Goal: Task Accomplishment & Management: Use online tool/utility

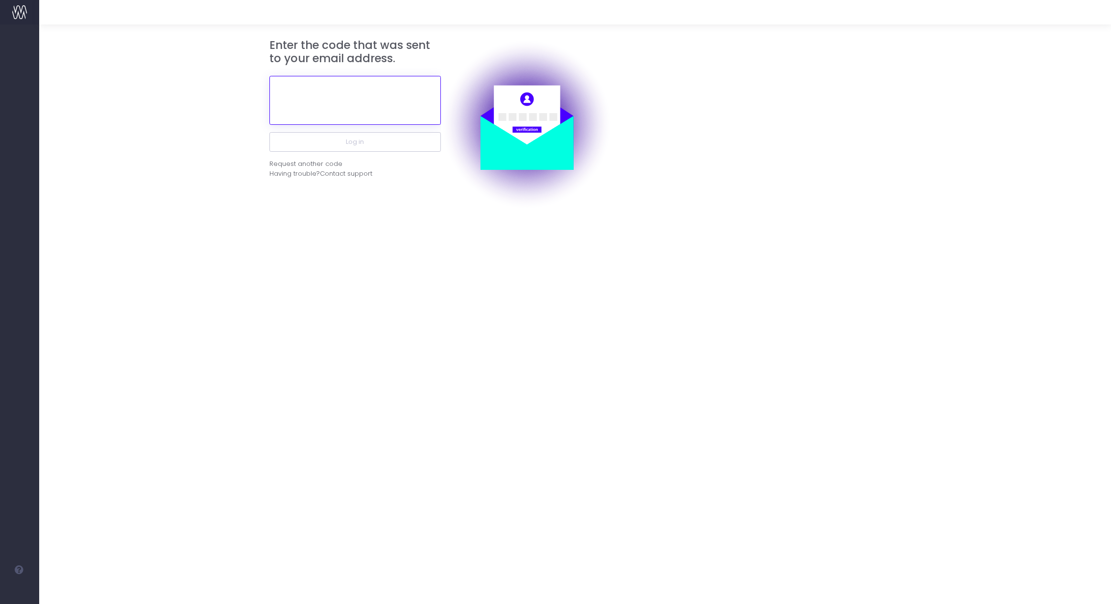
click at [390, 110] on input "text" at bounding box center [354, 100] width 171 height 49
paste input "170374"
type input "170374"
click at [269, 132] on button "Log in" at bounding box center [354, 142] width 171 height 20
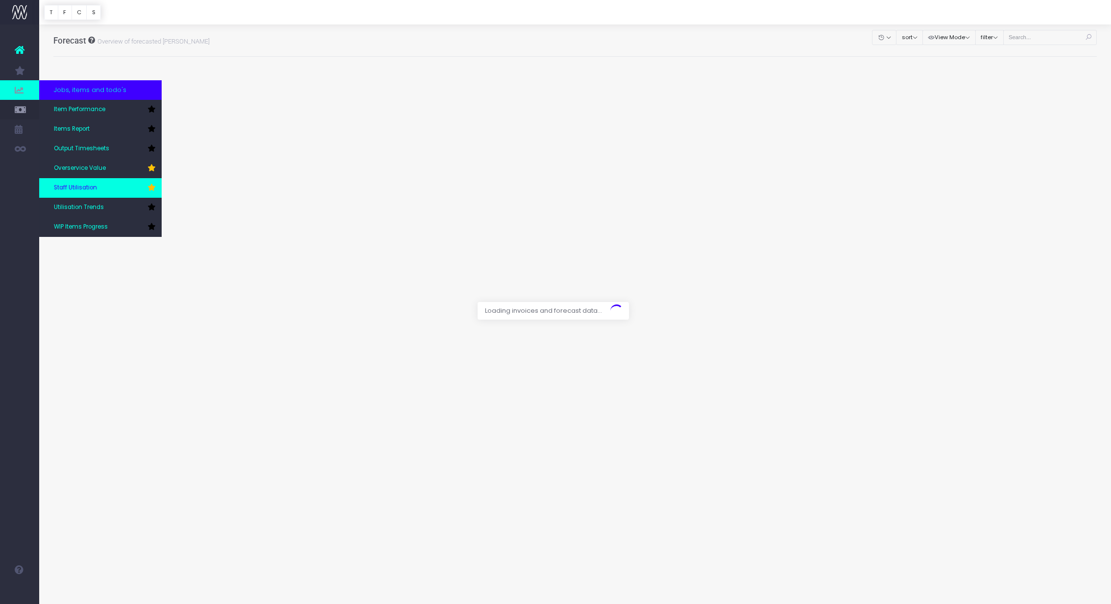
click at [109, 189] on link "Staff Utilisation" at bounding box center [100, 188] width 122 height 20
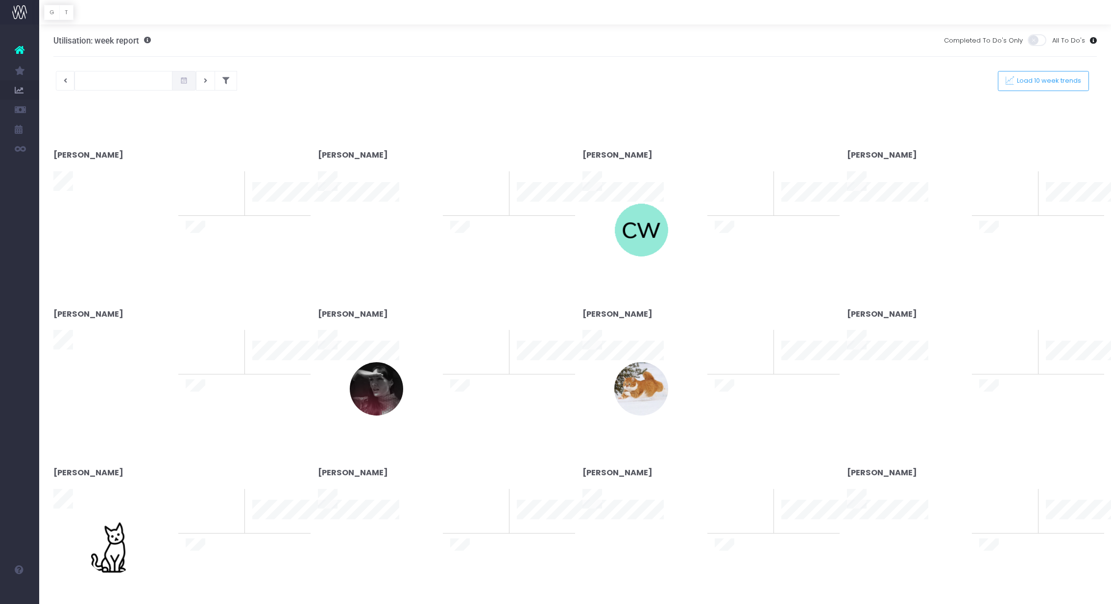
type input "18-08-2025"
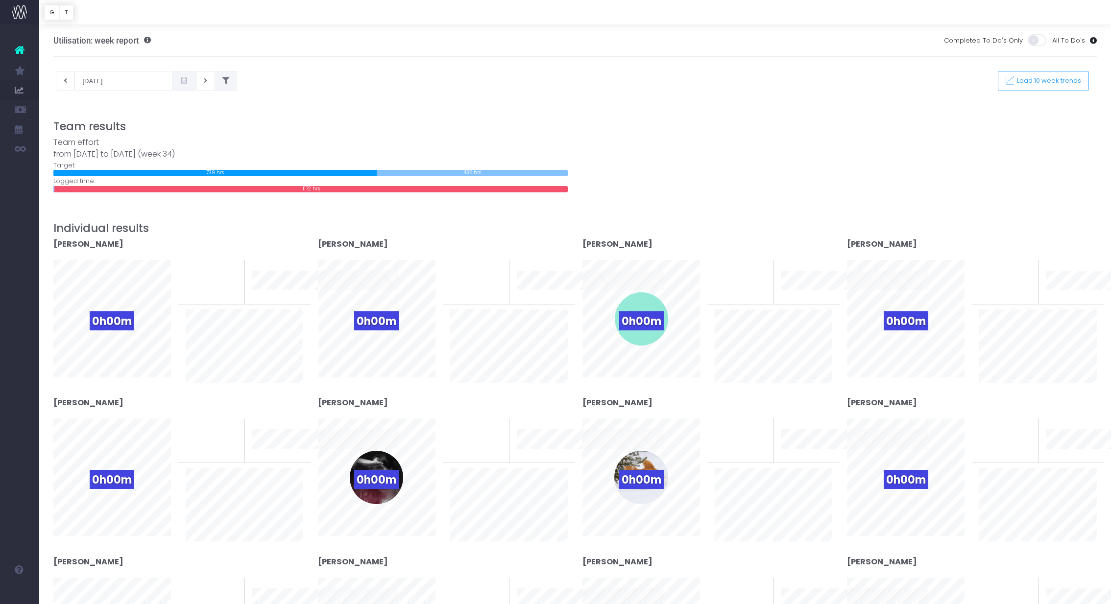
click at [222, 81] on icon at bounding box center [225, 81] width 7 height 0
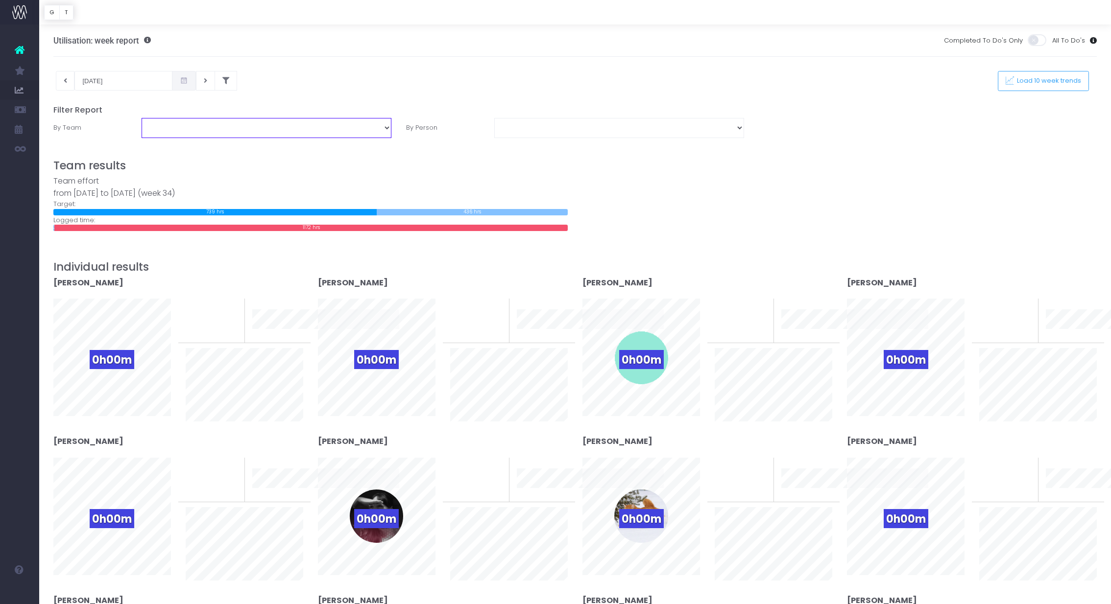
click at [353, 129] on select "Business Administration Creative Strategy and Production Development Film Marke…" at bounding box center [267, 128] width 250 height 20
select select "Project Management"
click at [142, 118] on select "Business Administration Creative Strategy and Production Development Film Marke…" at bounding box center [267, 128] width 250 height 20
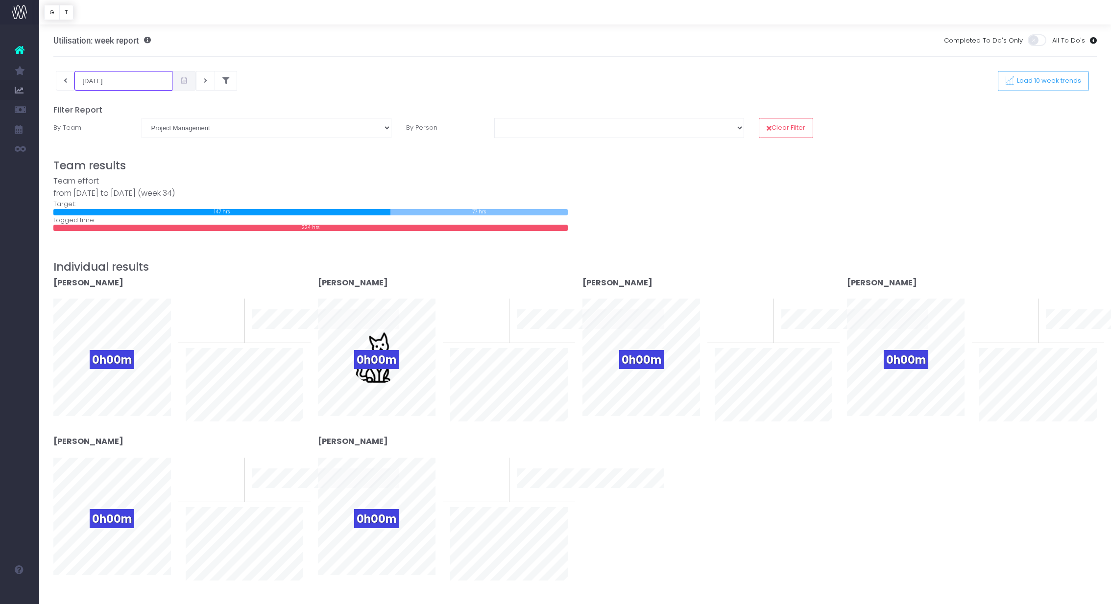
click at [118, 71] on input "18-08-2025" at bounding box center [123, 81] width 98 height 20
click at [89, 146] on td "4" at bounding box center [87, 147] width 17 height 15
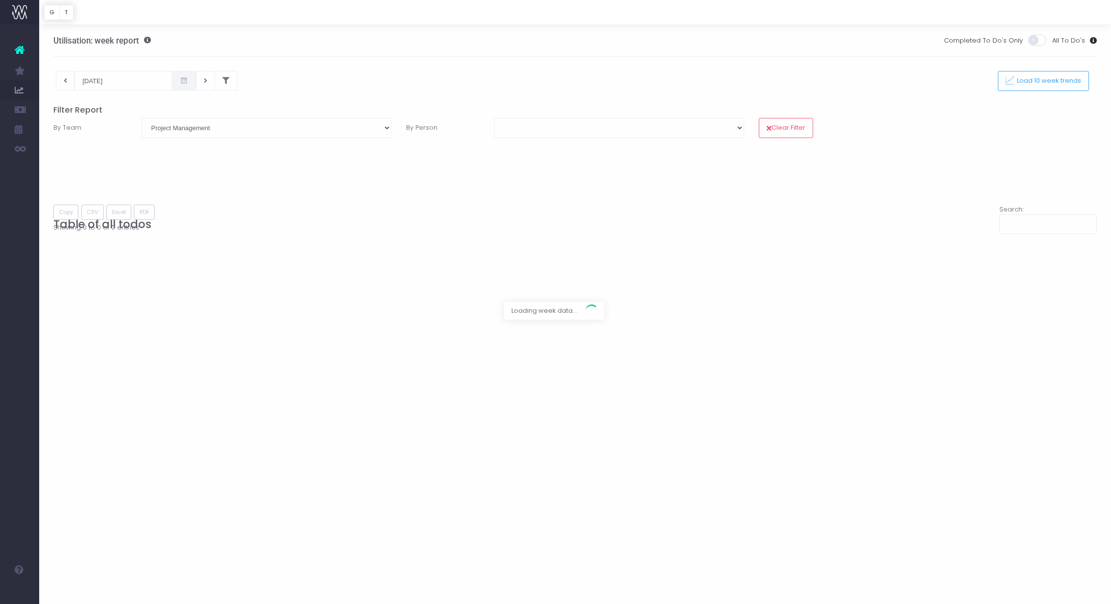
click at [106, 89] on div at bounding box center [555, 302] width 1111 height 604
click at [120, 78] on div at bounding box center [555, 302] width 1111 height 604
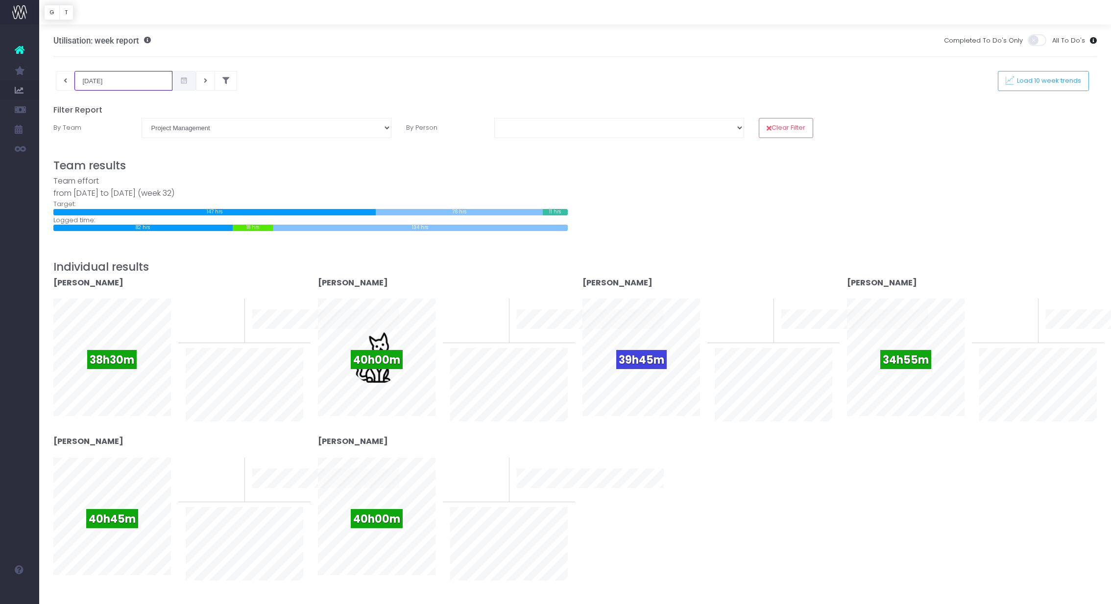
click at [110, 82] on input "04-08-2025" at bounding box center [123, 81] width 98 height 20
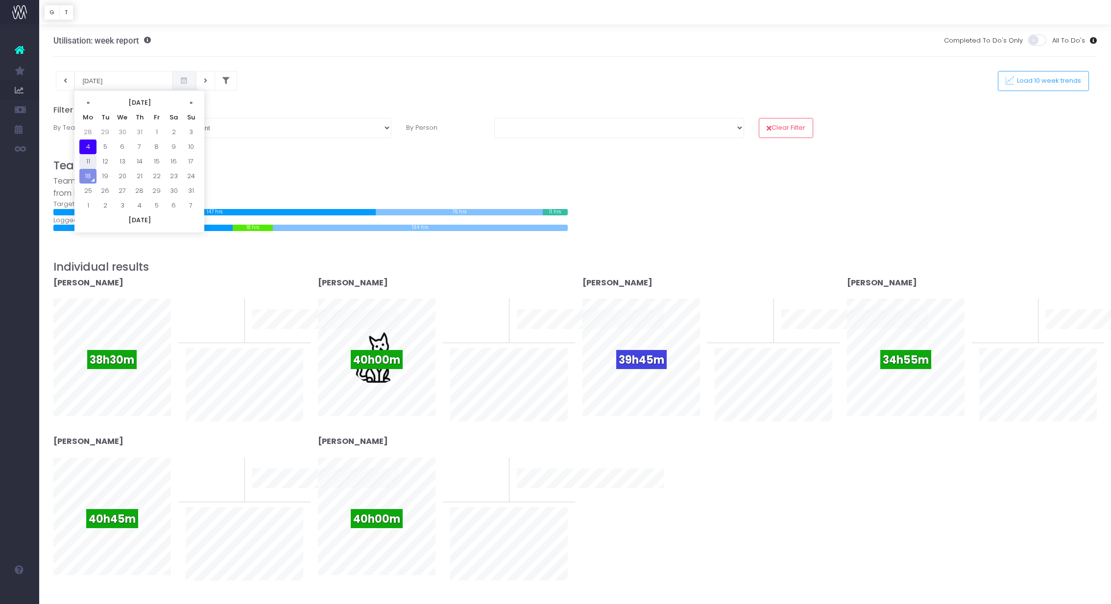
click at [91, 159] on td "11" at bounding box center [87, 161] width 17 height 15
type input "11-08-2025"
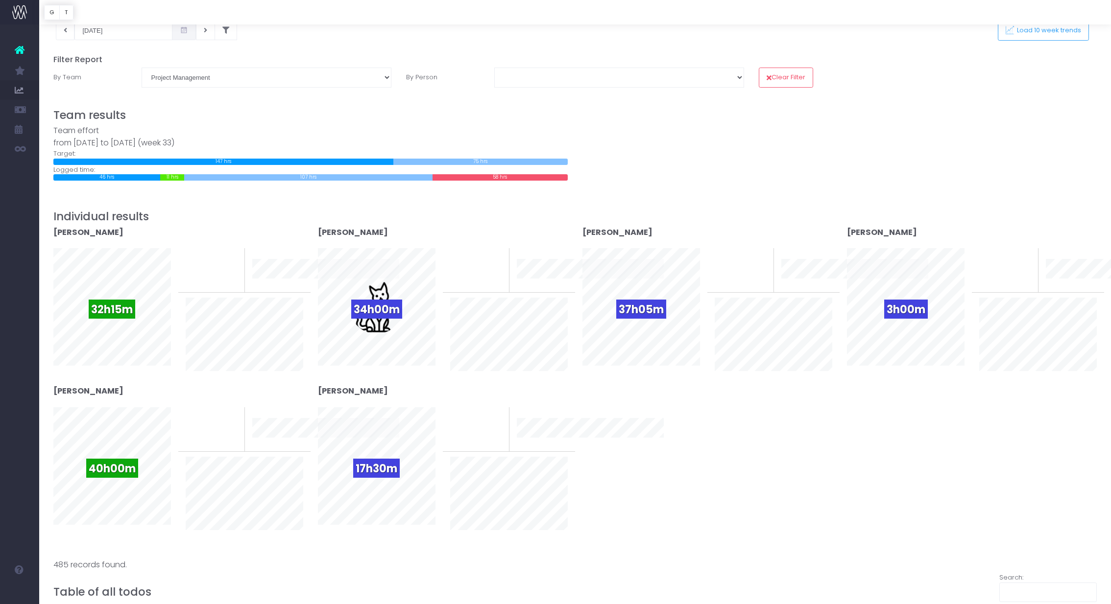
scroll to position [83, 0]
